Goal: Information Seeking & Learning: Learn about a topic

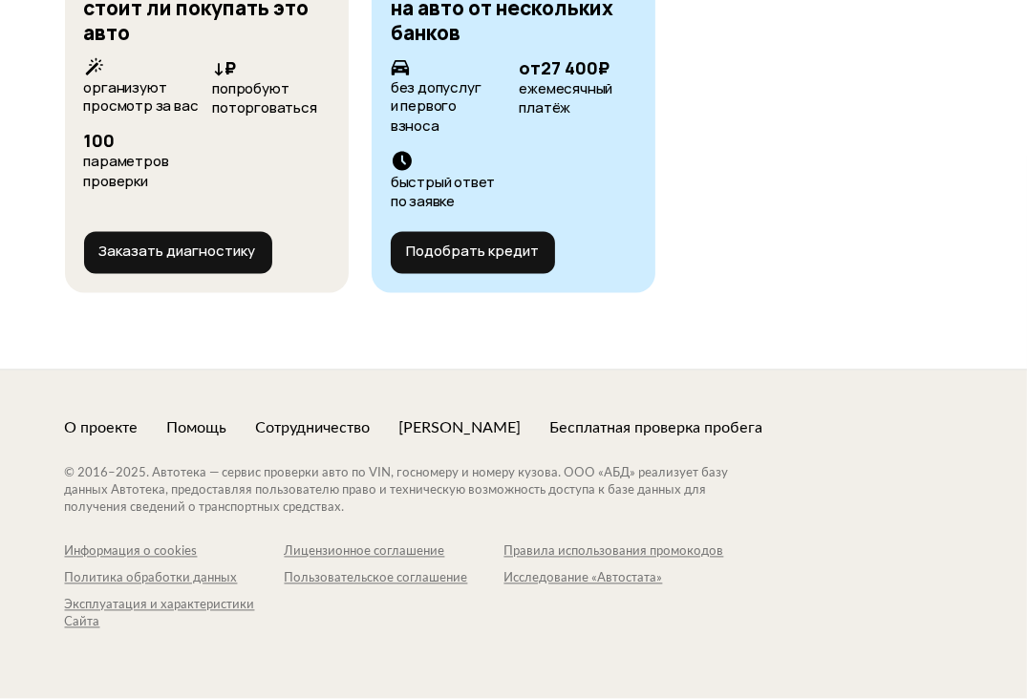
scroll to position [7641, 0]
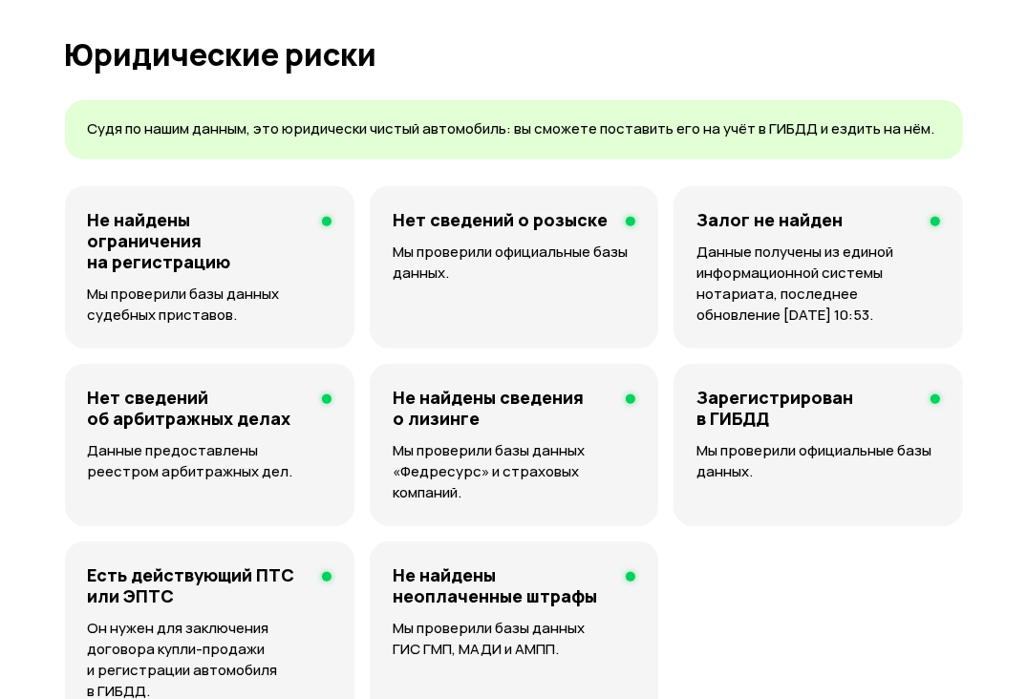
scroll to position [1146, 0]
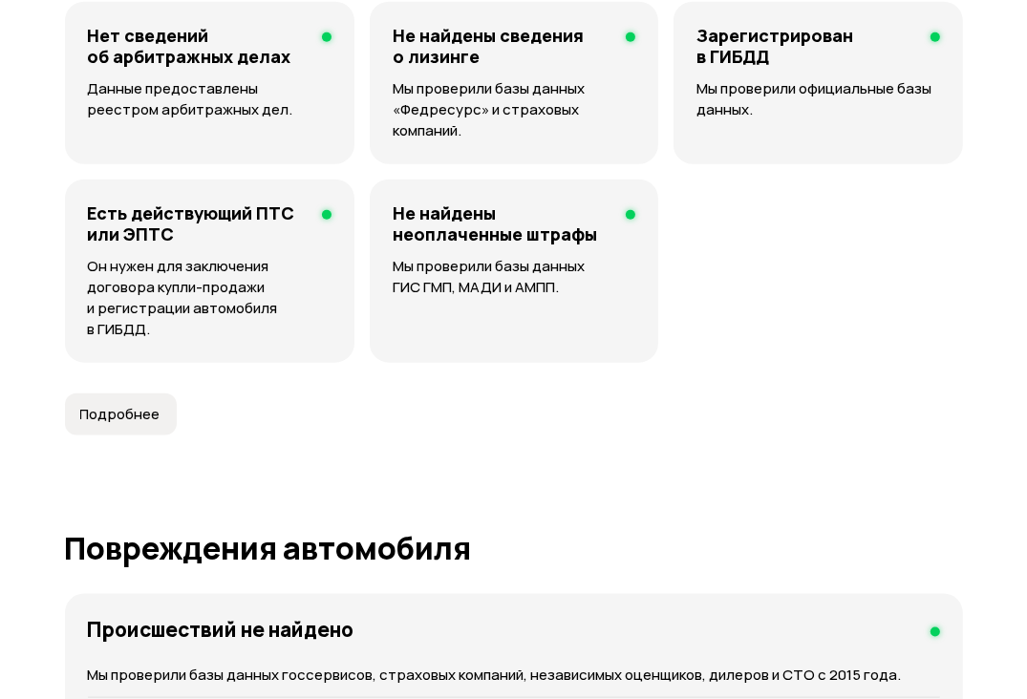
scroll to position [1528, 0]
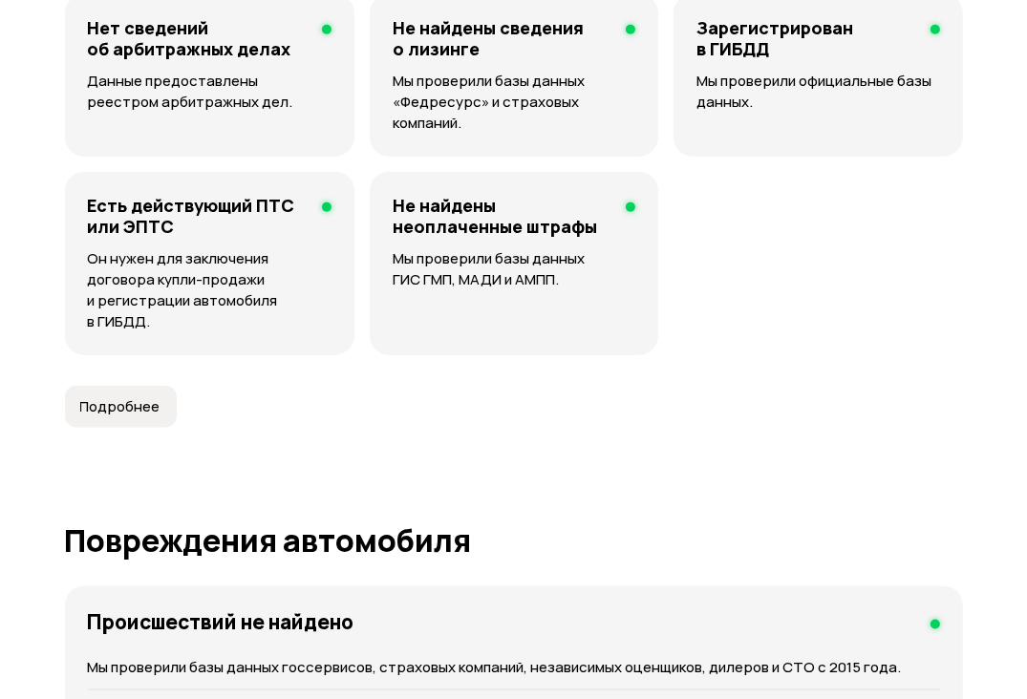
click at [153, 428] on button "Подробнее" at bounding box center [121, 407] width 112 height 42
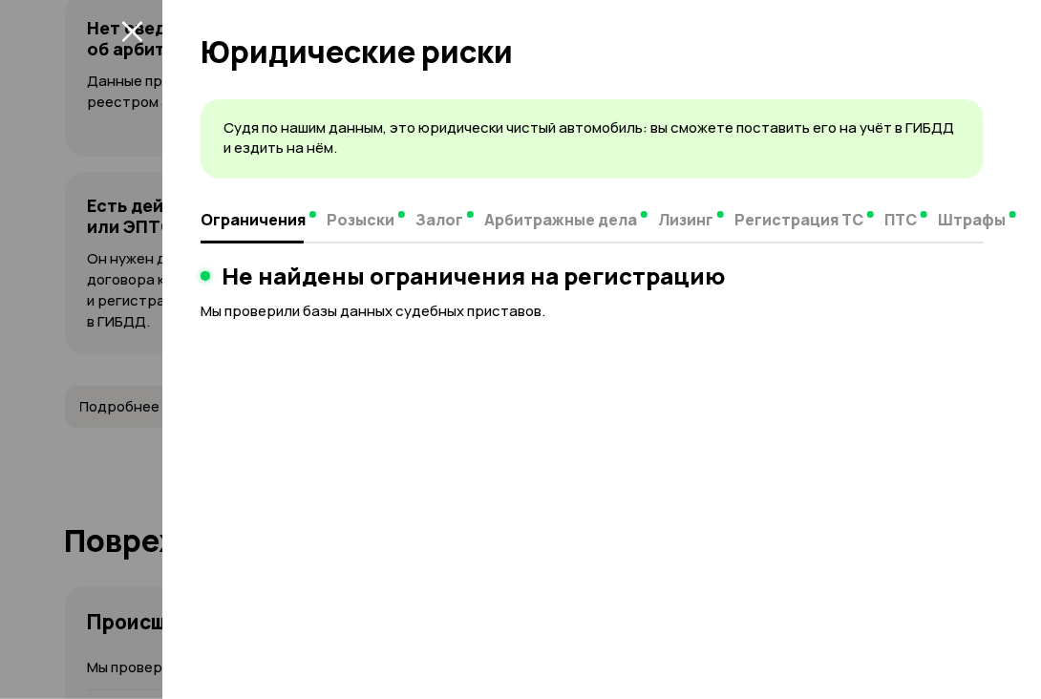
click at [123, 36] on icon "закрыть" at bounding box center [132, 31] width 22 height 22
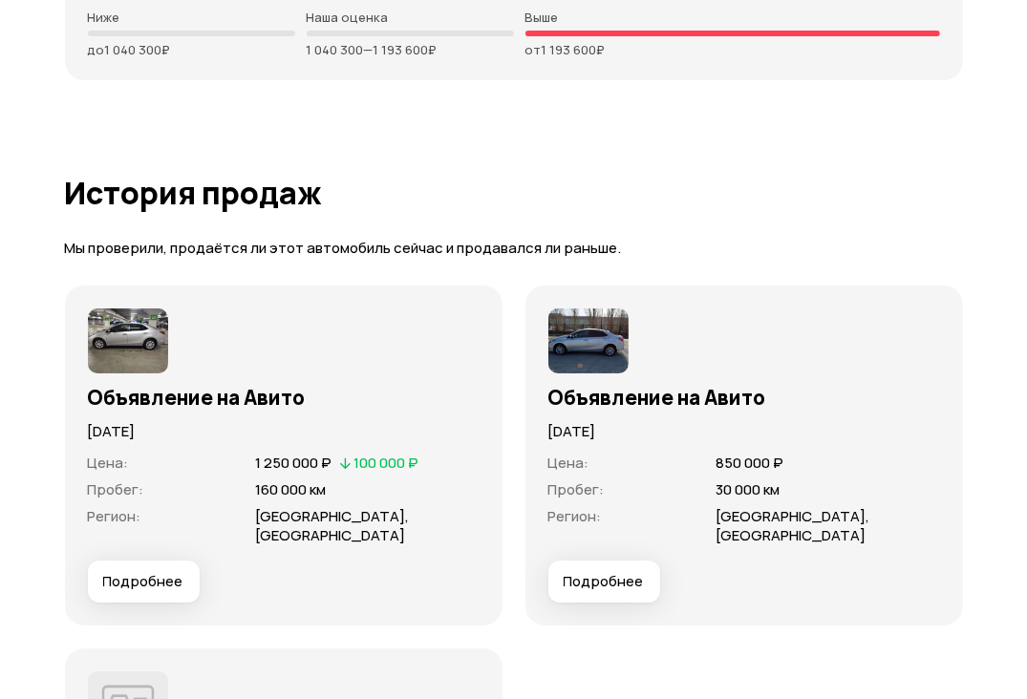
scroll to position [5063, 0]
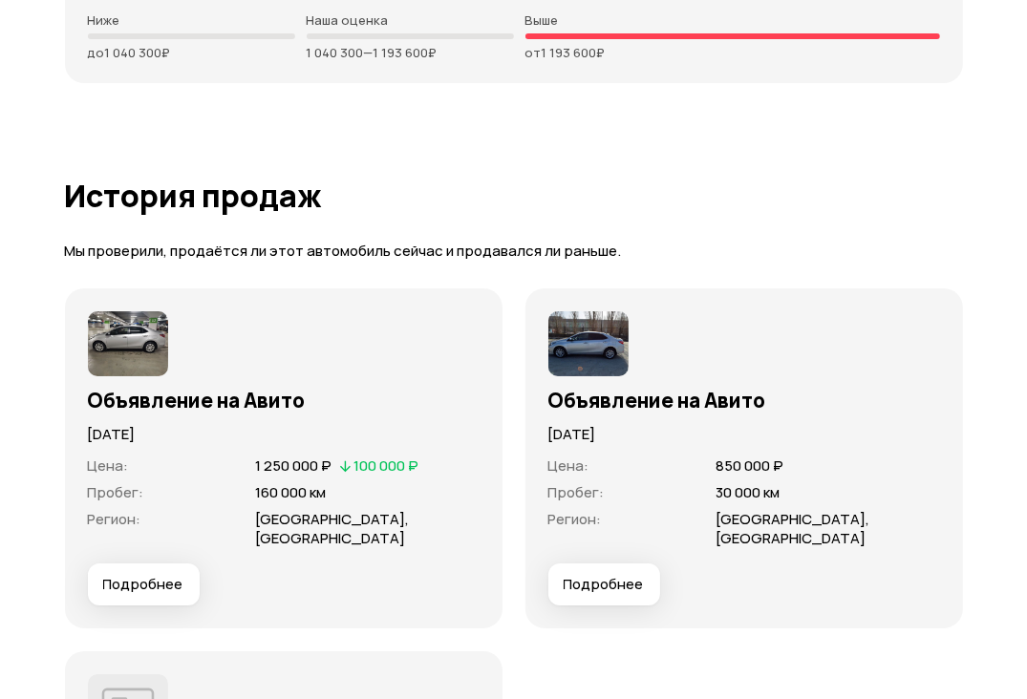
click at [613, 594] on span "Подробнее" at bounding box center [603, 584] width 80 height 19
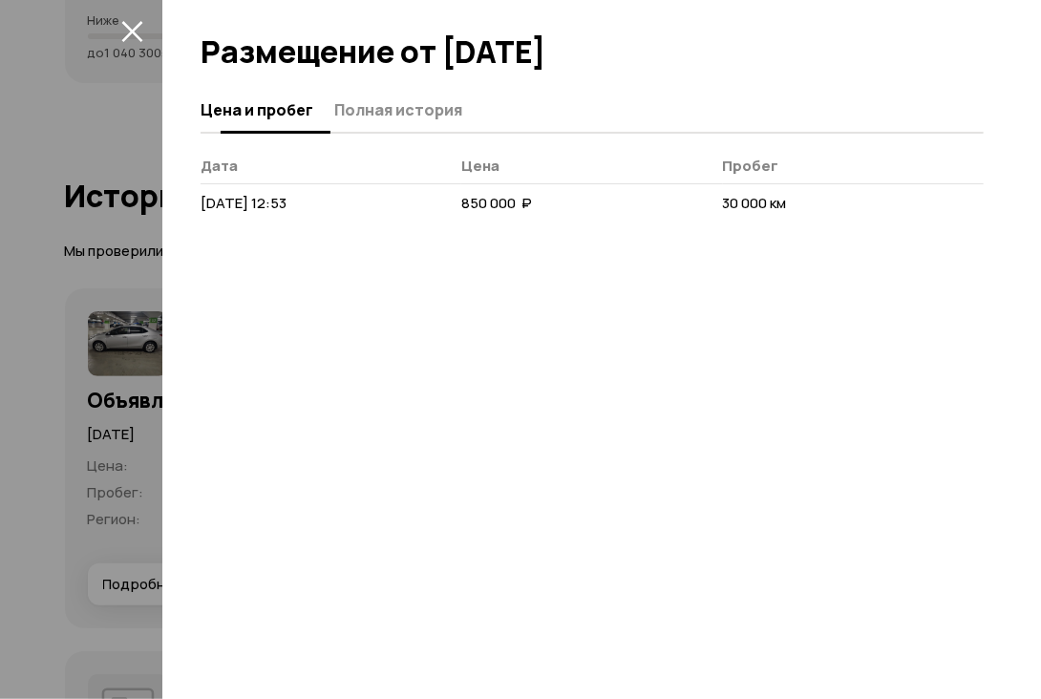
click at [438, 108] on span "Полная история" at bounding box center [398, 109] width 128 height 19
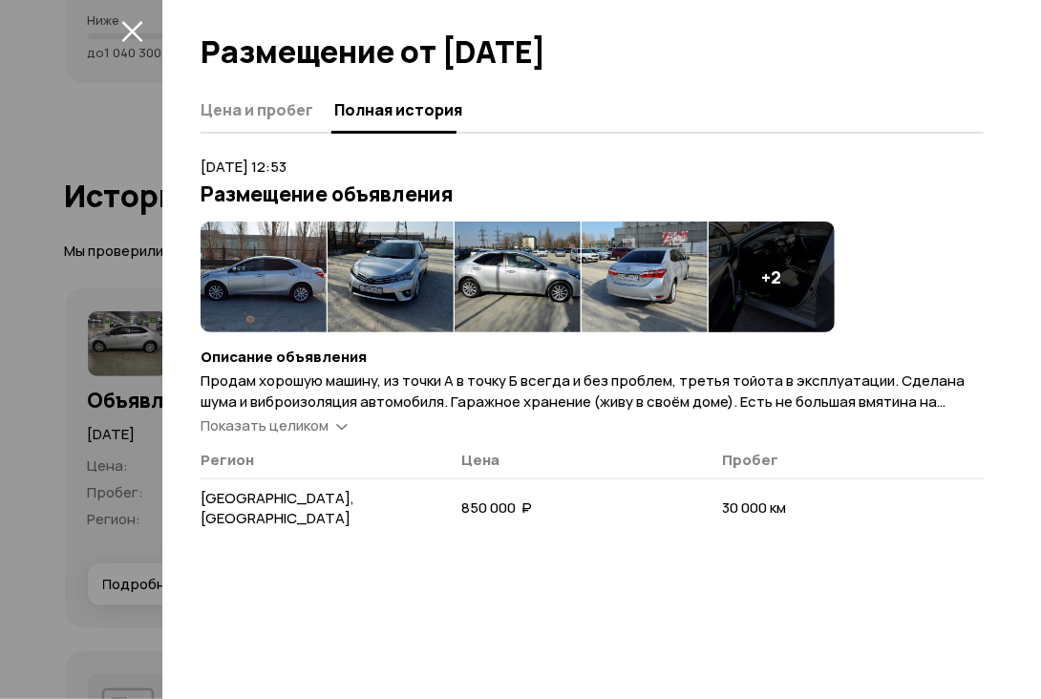
click at [304, 425] on span "Показать целиком" at bounding box center [265, 425] width 128 height 20
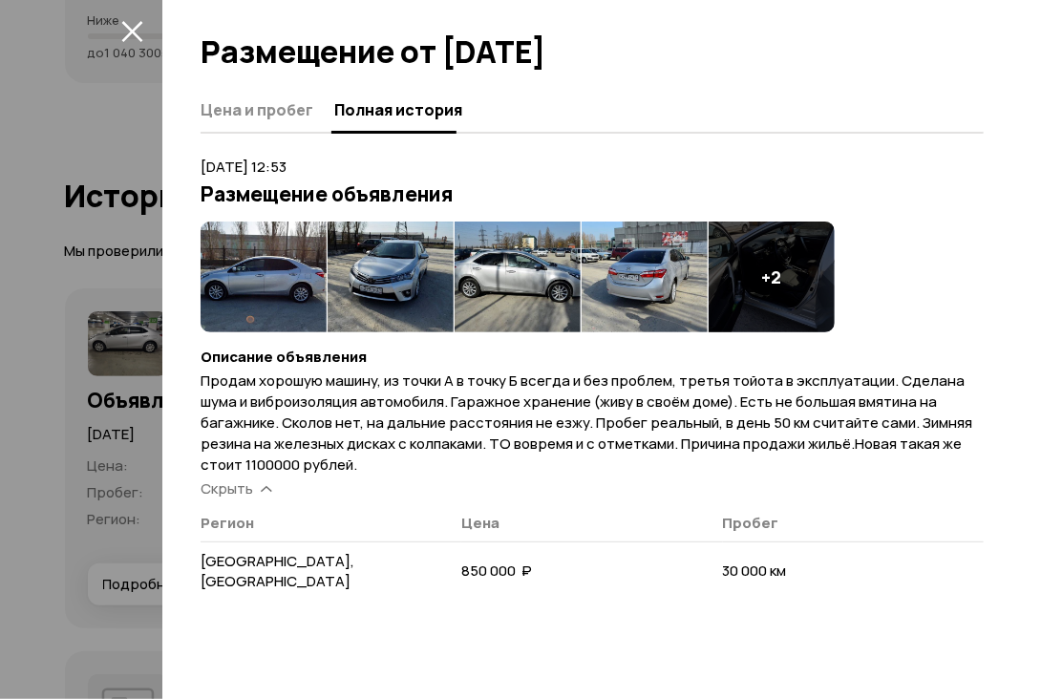
click at [116, 33] on button "закрыть" at bounding box center [131, 30] width 31 height 31
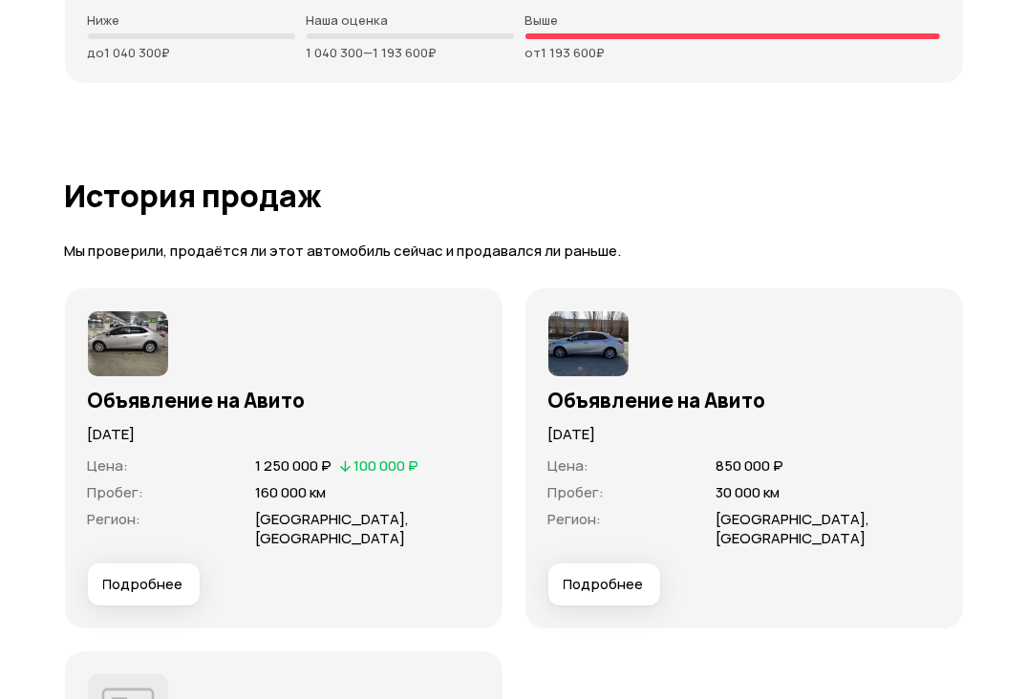
click at [158, 594] on span "Подробнее" at bounding box center [143, 584] width 80 height 19
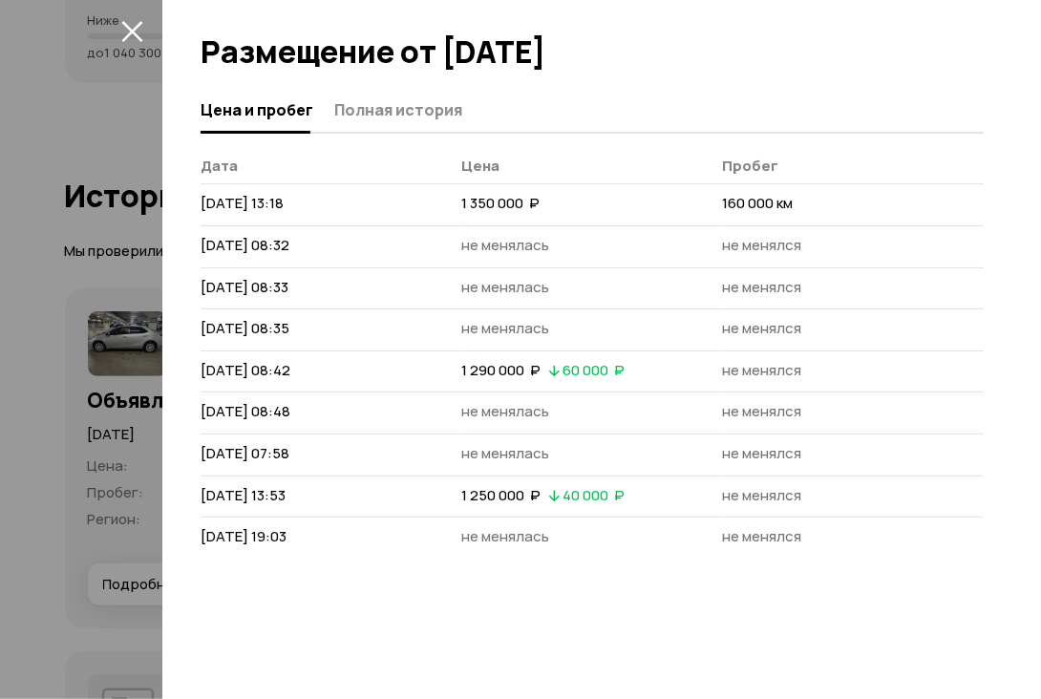
click at [126, 27] on icon "закрыть" at bounding box center [131, 31] width 21 height 21
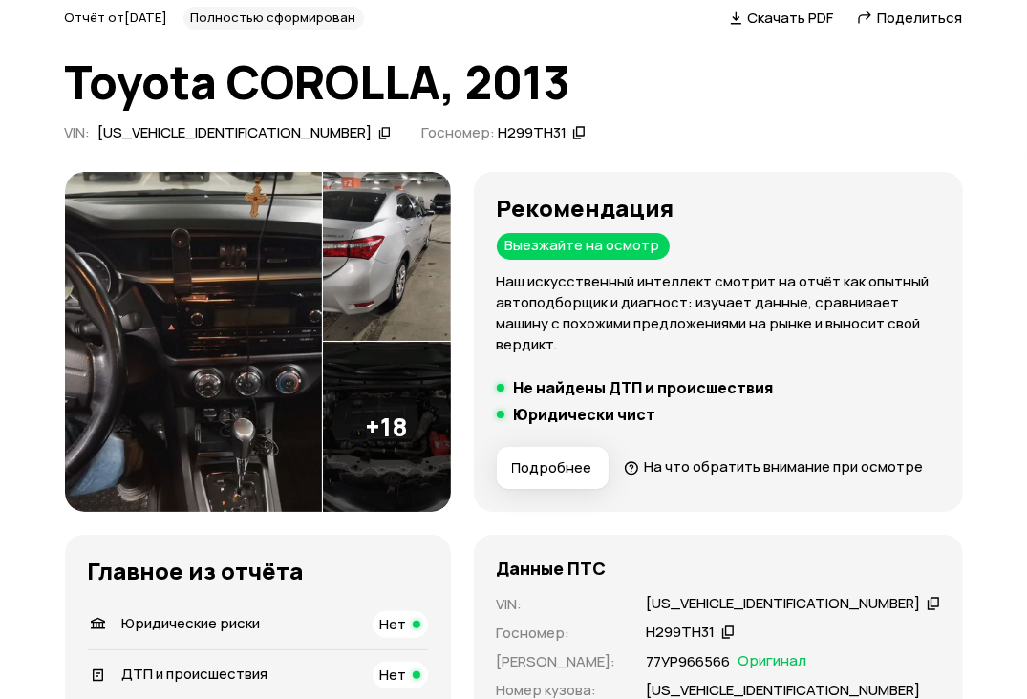
scroll to position [2, 0]
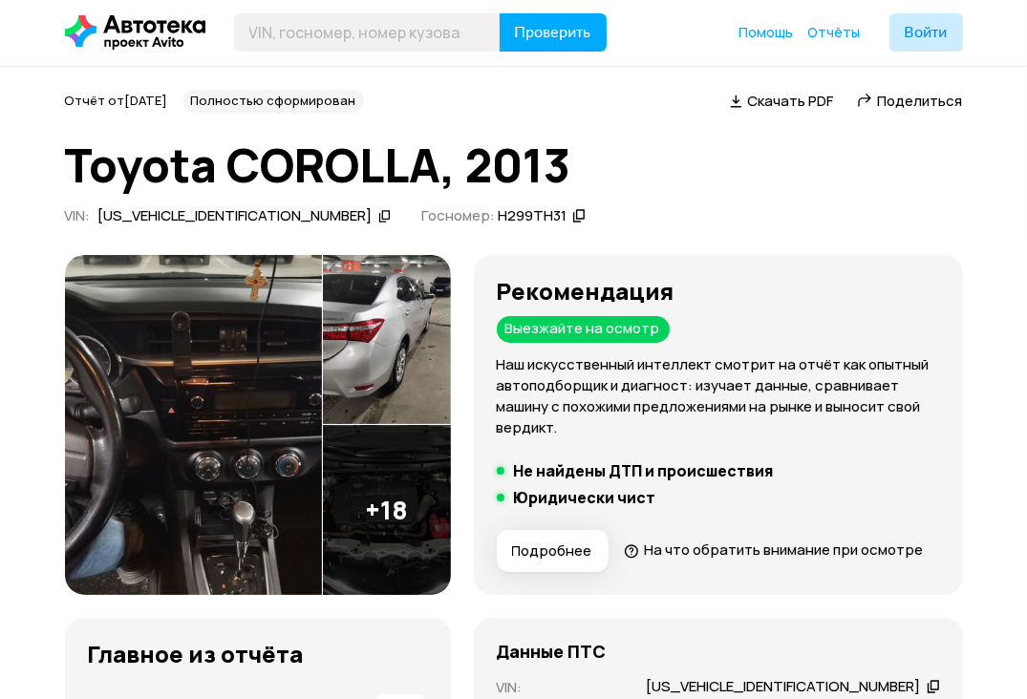
click at [396, 352] on img at bounding box center [387, 340] width 128 height 170
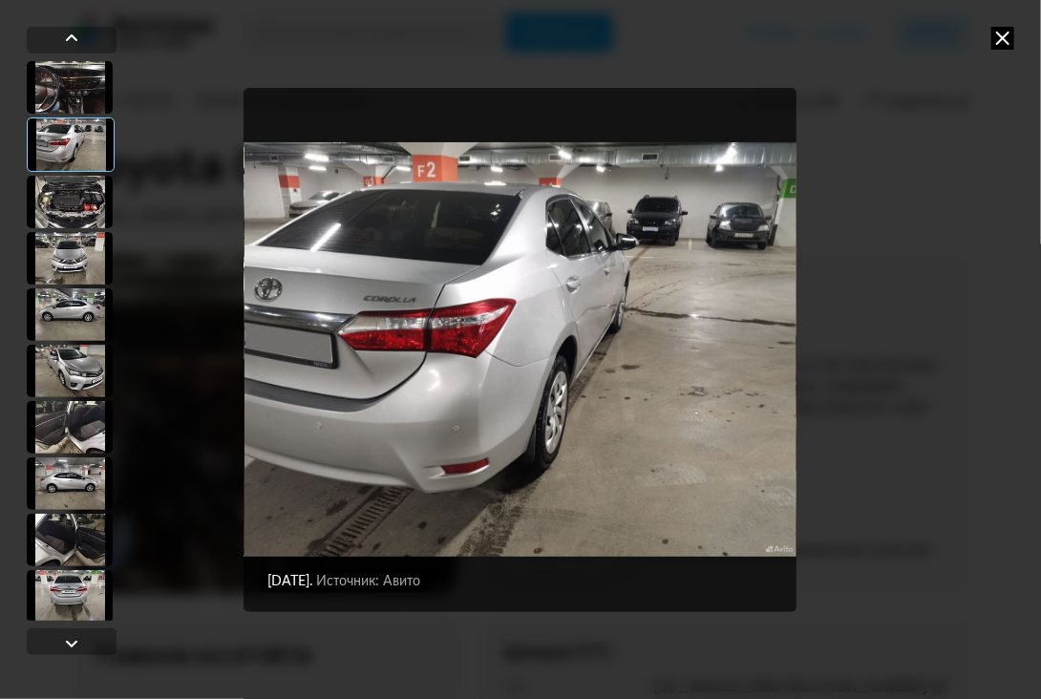
click at [1000, 43] on icon at bounding box center [1002, 38] width 23 height 23
